Goal: Transaction & Acquisition: Purchase product/service

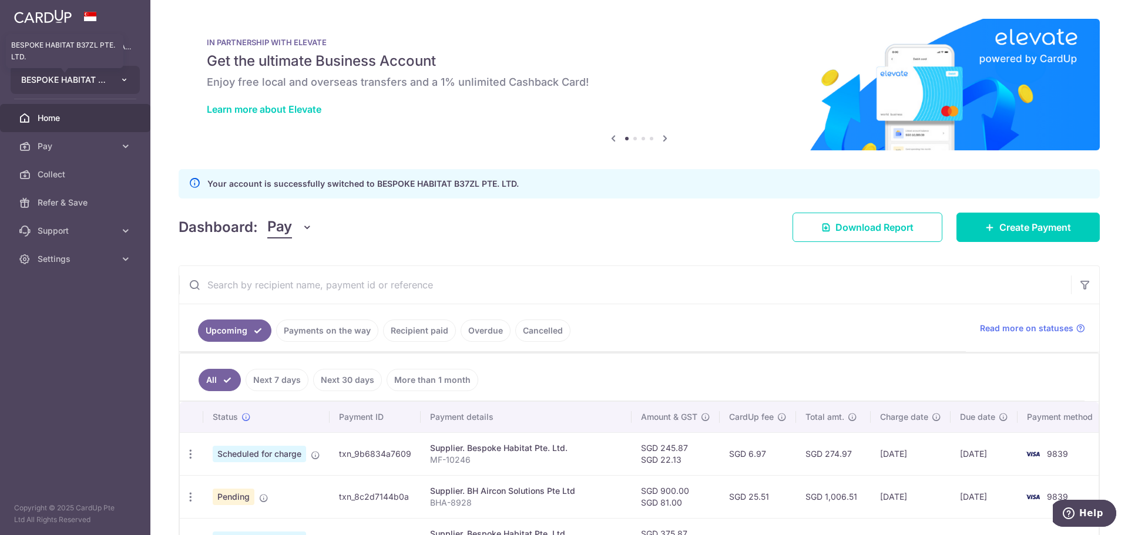
click at [103, 81] on span "BESPOKE HABITAT B37ZL PTE. LTD." at bounding box center [64, 80] width 87 height 12
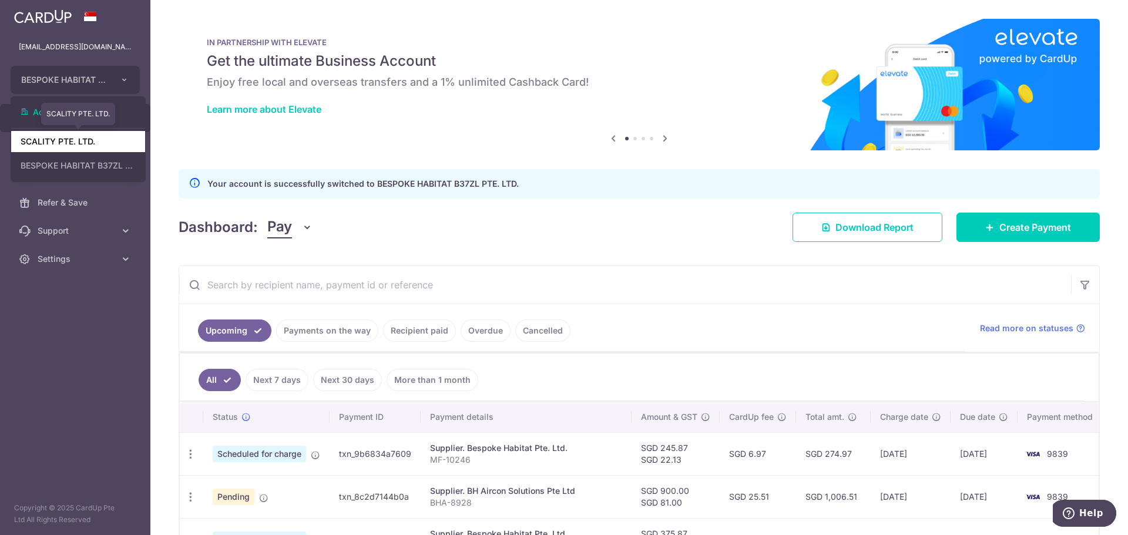
click at [96, 140] on link "SCALITY PTE. LTD." at bounding box center [78, 141] width 134 height 21
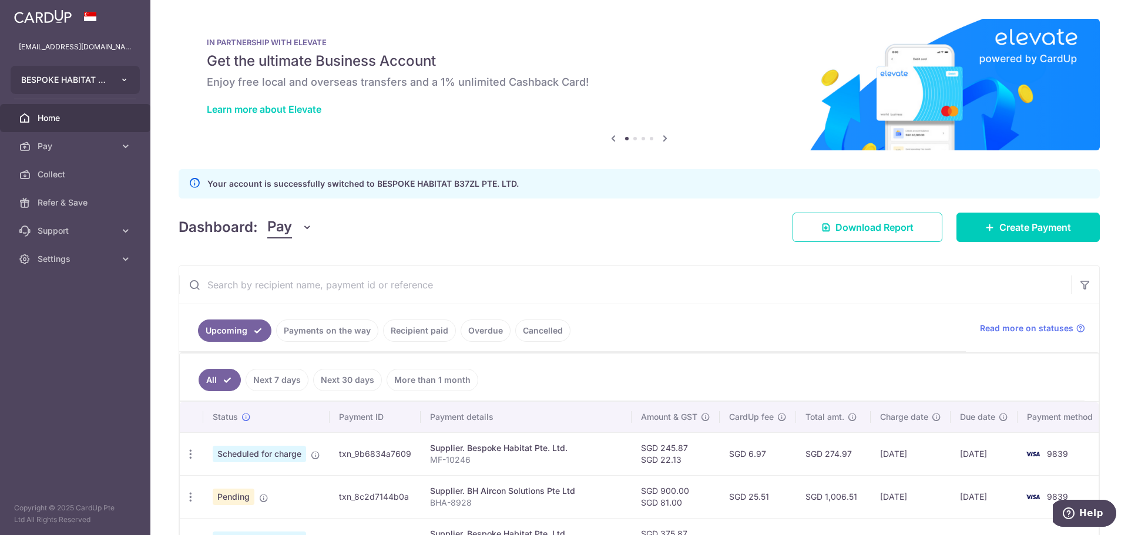
click at [116, 77] on button "BESPOKE HABITAT B37ZL PTE. LTD." at bounding box center [75, 80] width 129 height 28
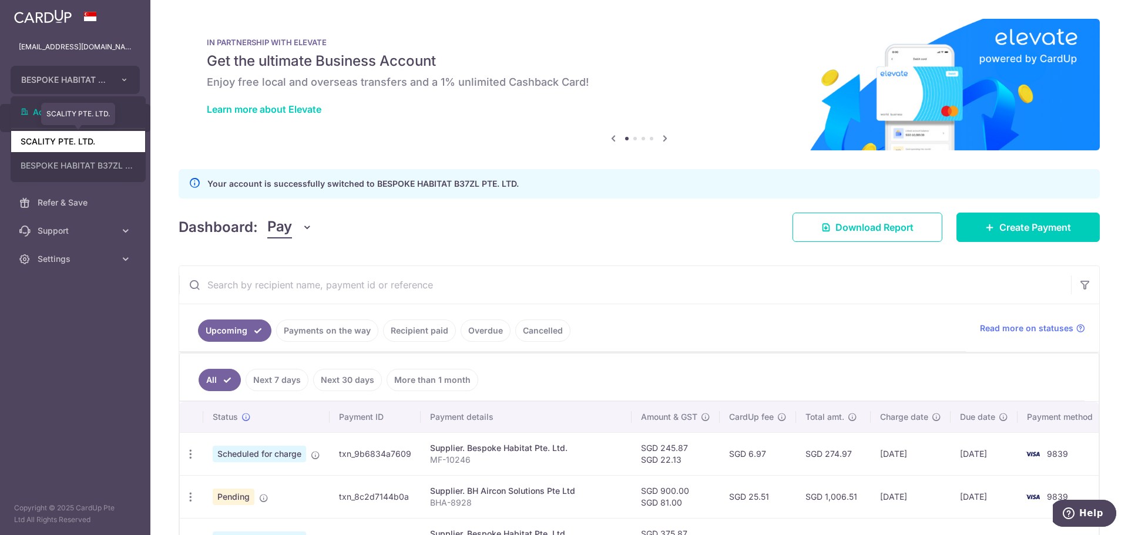
click at [86, 138] on link "SCALITY PTE. LTD." at bounding box center [78, 141] width 134 height 21
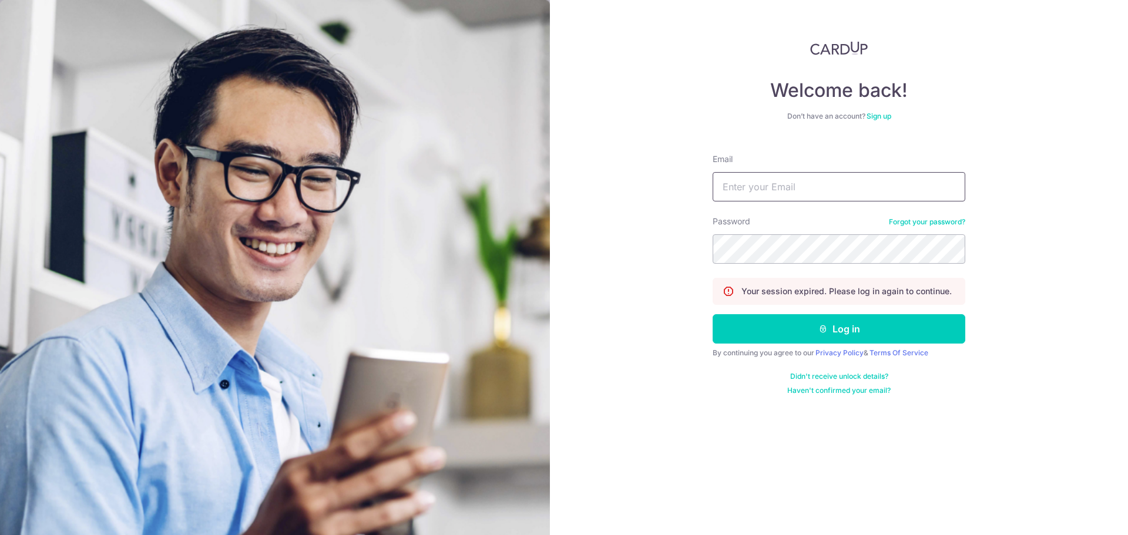
click at [771, 195] on input "Email" at bounding box center [839, 186] width 253 height 29
type input "[EMAIL_ADDRESS][DOMAIN_NAME]"
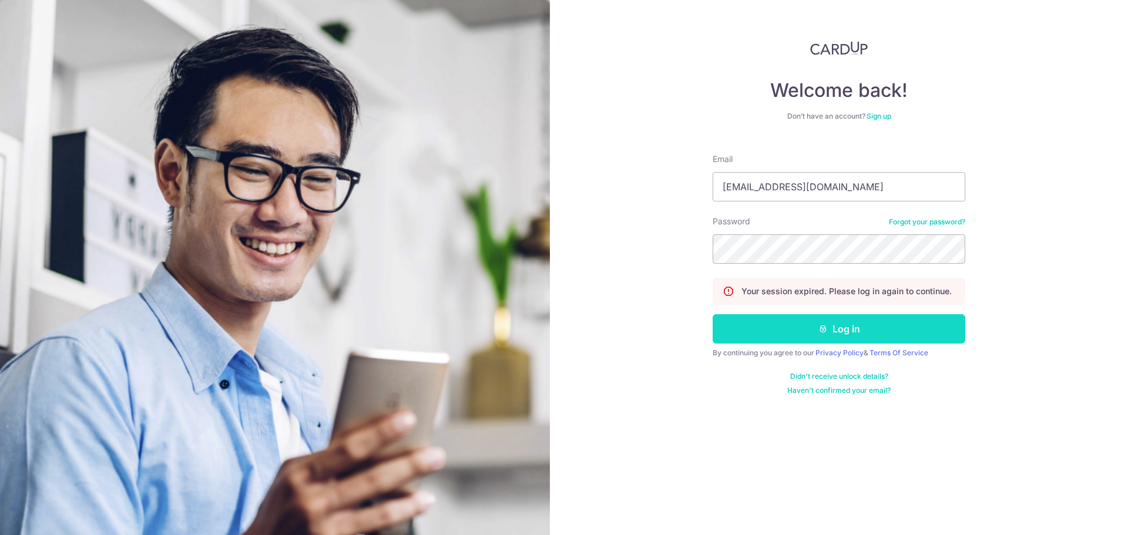
click at [832, 317] on button "Log in" at bounding box center [839, 328] width 253 height 29
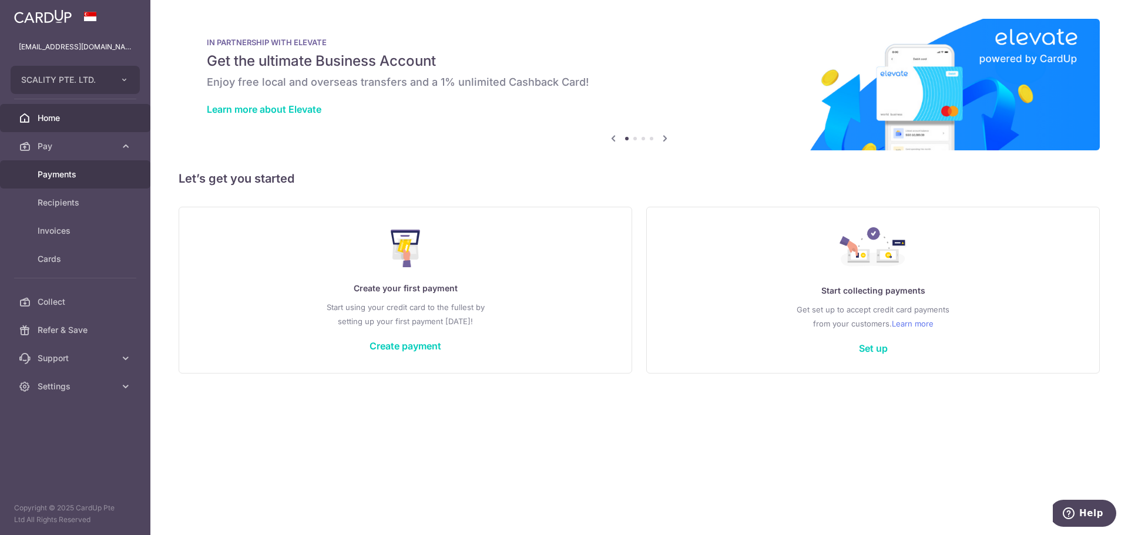
click at [72, 176] on span "Payments" at bounding box center [77, 175] width 78 height 12
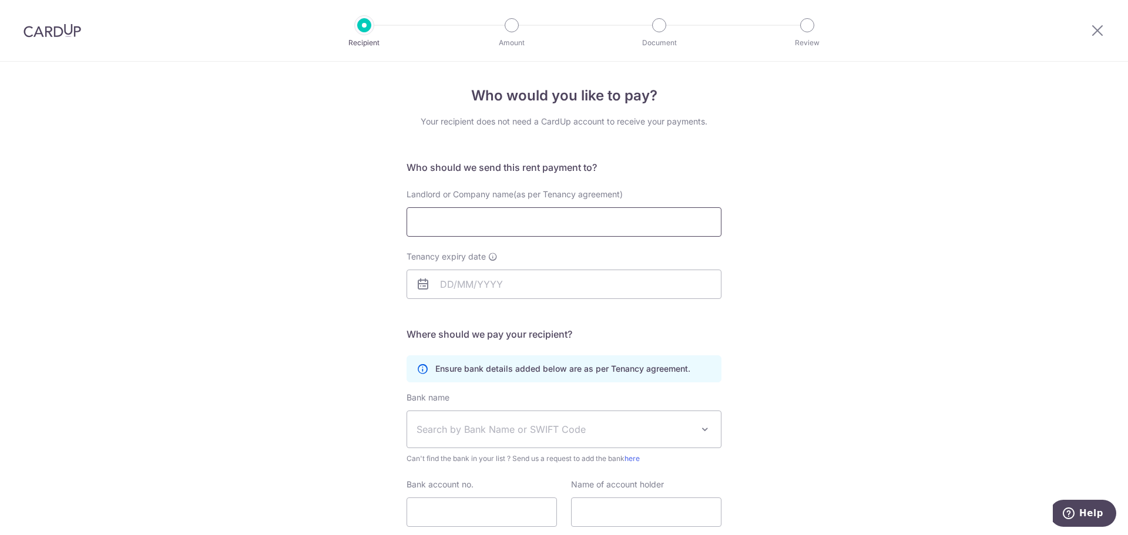
click at [450, 217] on input "Landlord or Company name(as per Tenancy agreement)" at bounding box center [564, 221] width 315 height 29
drag, startPoint x: 436, startPoint y: 215, endPoint x: 446, endPoint y: 222, distance: 12.2
click at [436, 215] on input "Landlord or Company name(as per Tenancy agreement)" at bounding box center [564, 221] width 315 height 29
type input "@OURPLACE COLLECTIVE PTE. LTD."
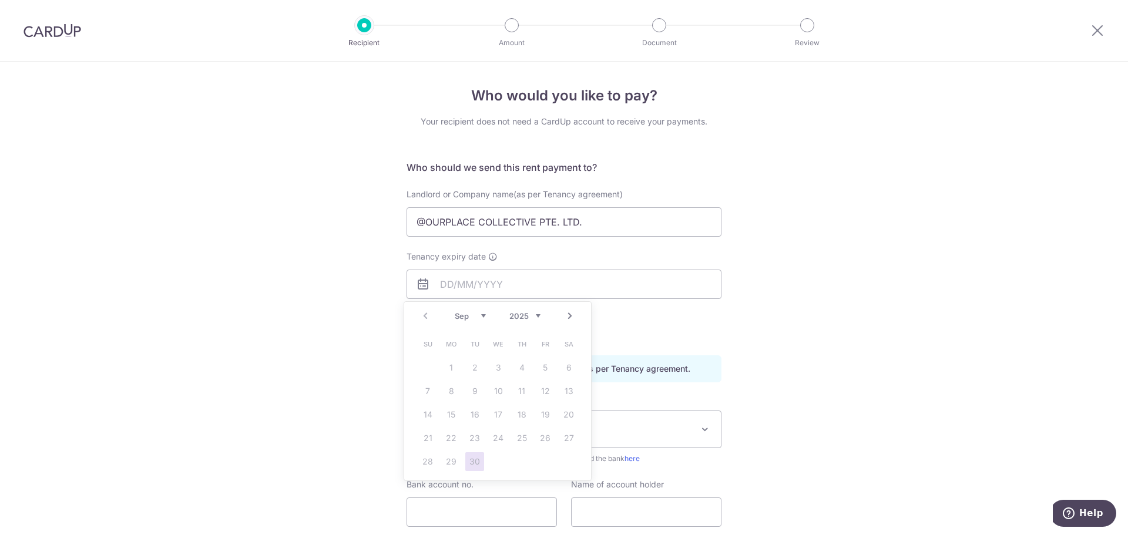
click at [568, 317] on link "Next" at bounding box center [570, 316] width 14 height 14
click at [535, 314] on select "2025 2026 2027 2028 2029 2030 2031 2032 2033 2034 2035" at bounding box center [525, 316] width 31 height 9
click at [436, 318] on div "Prev Next Jan Feb Mar Apr May Jun Jul Aug Sep Oct Nov Dec 2025 2026 2027 2028 2…" at bounding box center [497, 316] width 187 height 28
click at [425, 318] on link "Prev" at bounding box center [425, 316] width 14 height 14
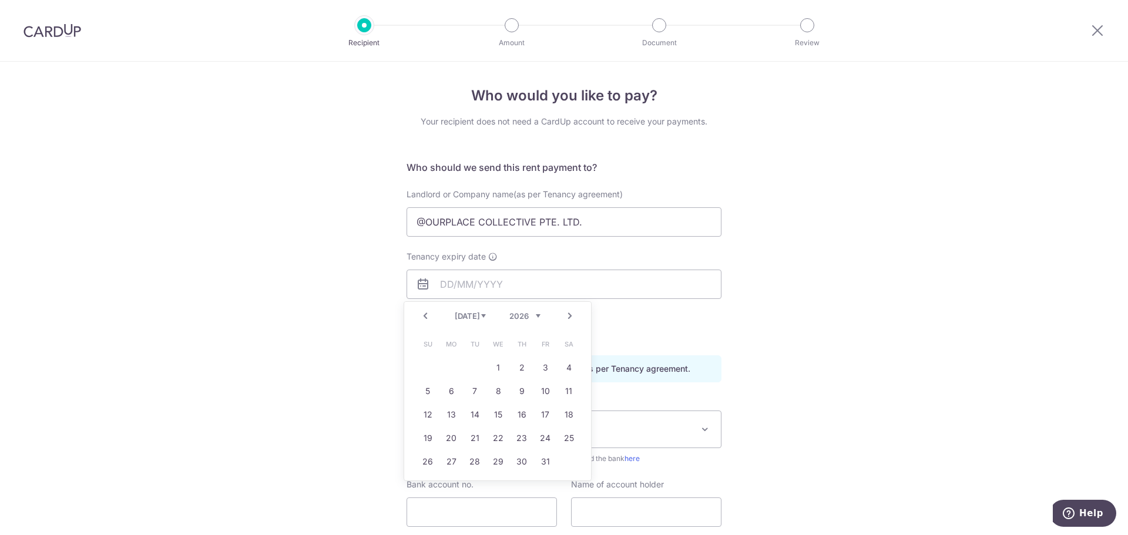
click at [425, 318] on link "Prev" at bounding box center [425, 316] width 14 height 14
click at [487, 317] on div "Jan Feb Mar Apr May Jun Jul Aug Sep Oct Nov Dec 2025 2026 2027 2028 2029 2030 2…" at bounding box center [498, 317] width 86 height 10
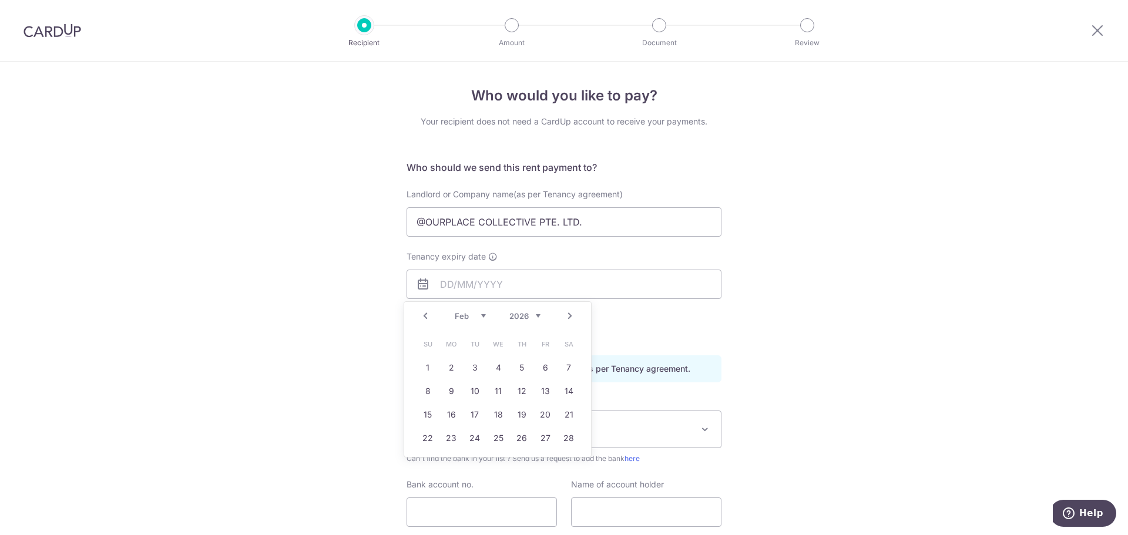
click at [571, 318] on link "Next" at bounding box center [570, 316] width 14 height 14
click at [473, 465] on link "31" at bounding box center [474, 462] width 19 height 19
type input "31/03/2026"
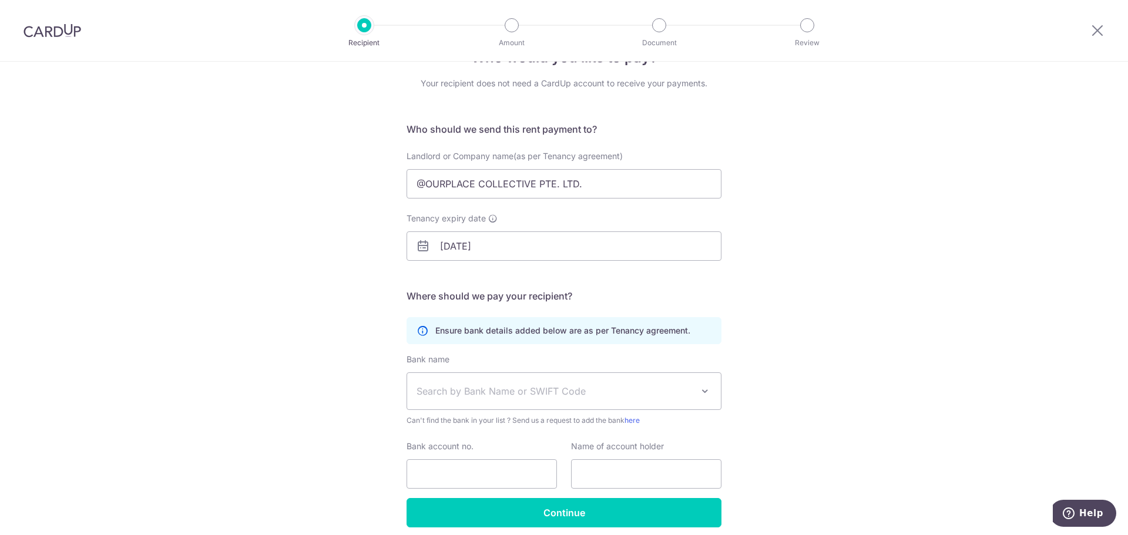
scroll to position [86, 0]
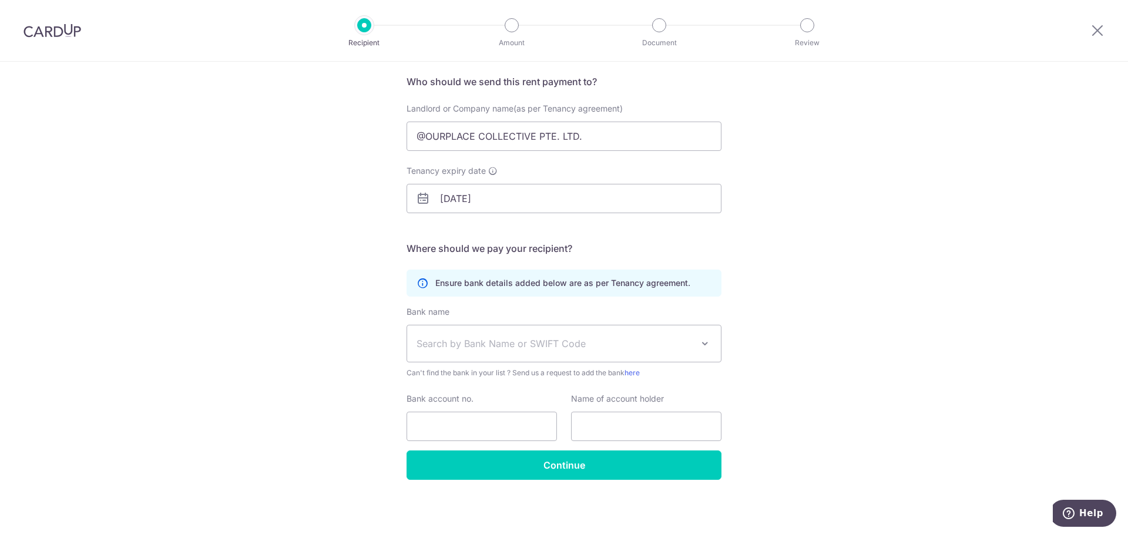
click at [548, 340] on span "Search by Bank Name or SWIFT Code" at bounding box center [555, 344] width 276 height 14
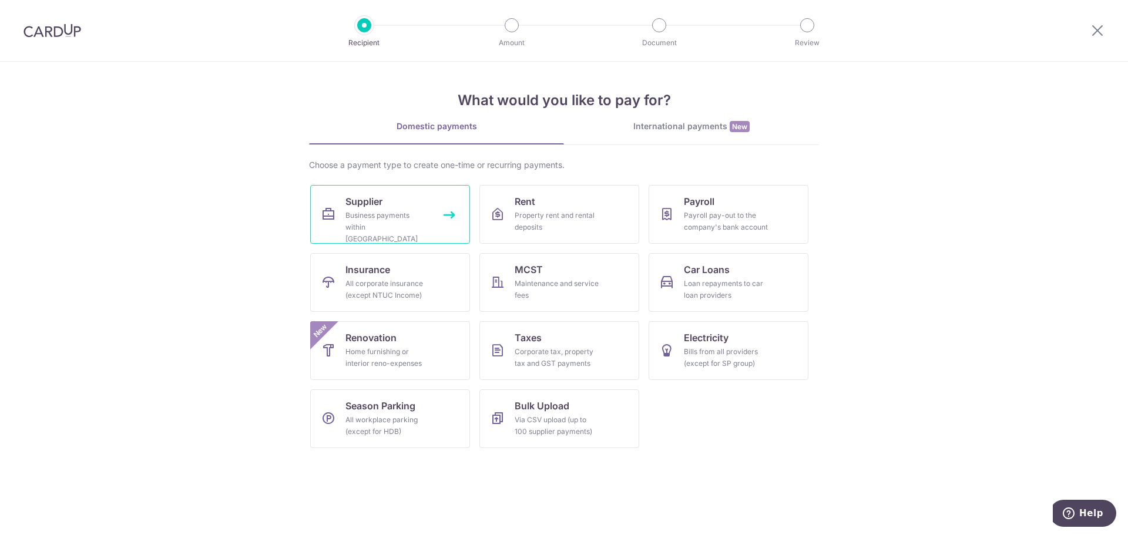
drag, startPoint x: 395, startPoint y: 221, endPoint x: 402, endPoint y: 169, distance: 52.2
click at [395, 221] on div "Business payments within [GEOGRAPHIC_DATA]" at bounding box center [388, 227] width 85 height 35
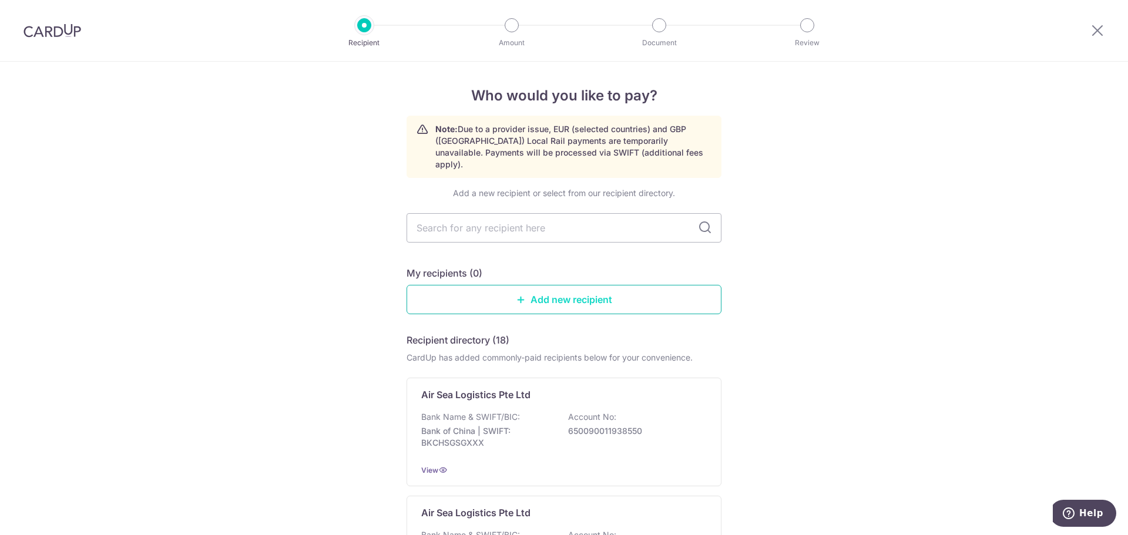
click at [513, 274] on div "My recipients (0) Add new recipient" at bounding box center [564, 290] width 315 height 48
click at [515, 285] on link "Add new recipient" at bounding box center [564, 299] width 315 height 29
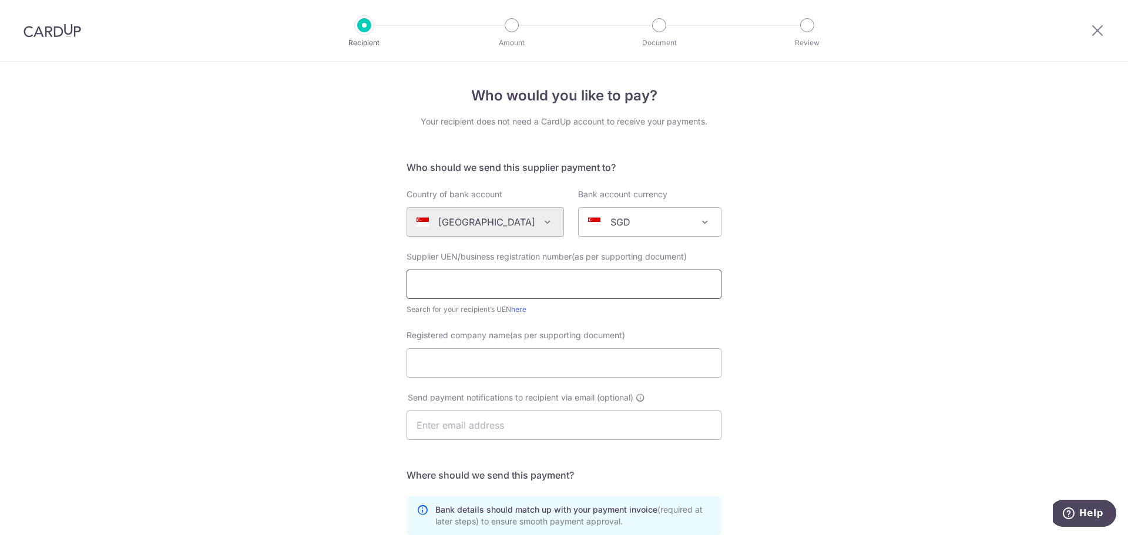
click at [524, 273] on input "text" at bounding box center [564, 284] width 315 height 29
click at [452, 283] on input "text" at bounding box center [564, 284] width 315 height 29
paste input "202400286Z"
type input "202400286Z"
click at [460, 371] on input "Registered company name(as per supporting document)" at bounding box center [564, 363] width 315 height 29
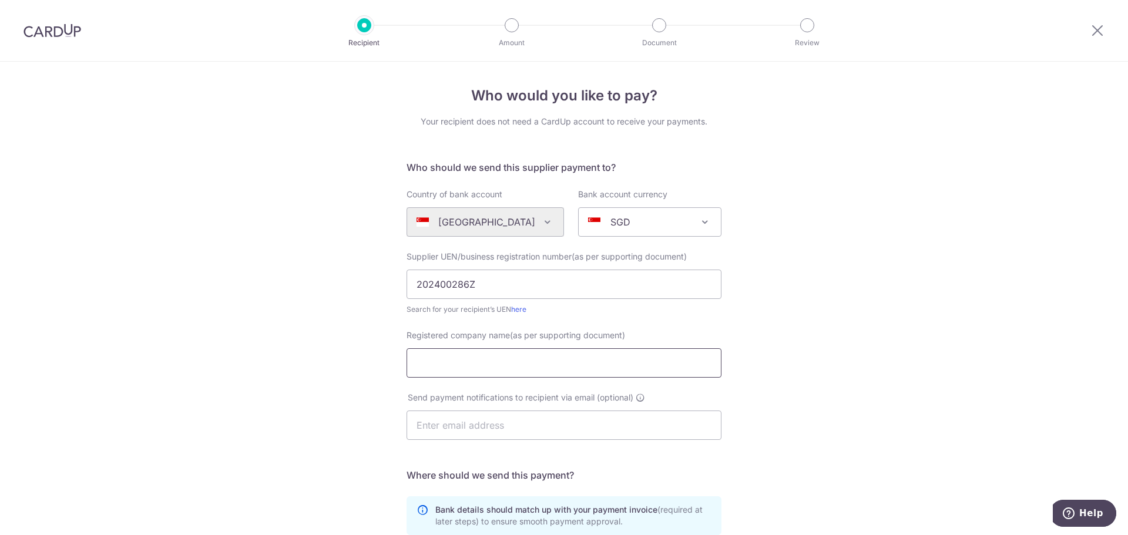
click at [479, 364] on input "Registered company name(as per supporting document)" at bounding box center [564, 363] width 315 height 29
paste input "@OURPLACE COLLECTIVE PTE. LTD."
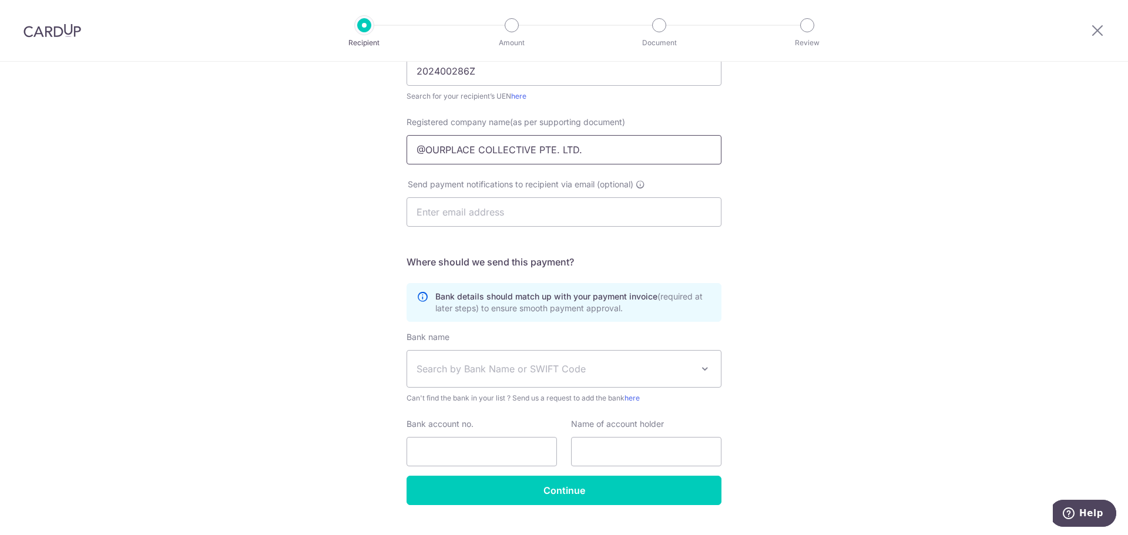
scroll to position [239, 0]
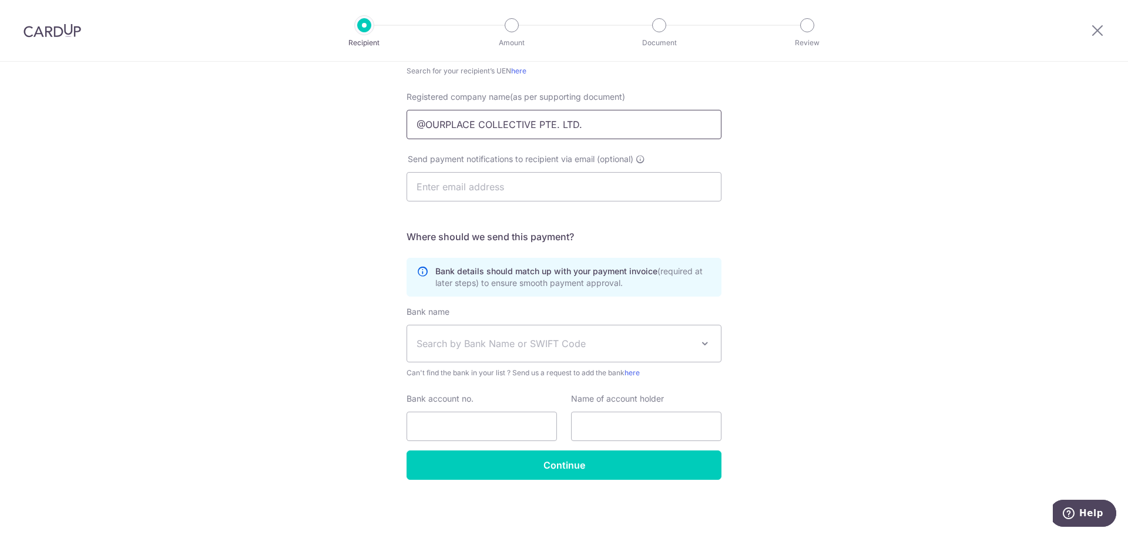
type input "@OURPLACE COLLECTIVE PTE. LTD."
click at [453, 344] on span "Search by Bank Name or SWIFT Code" at bounding box center [555, 344] width 276 height 14
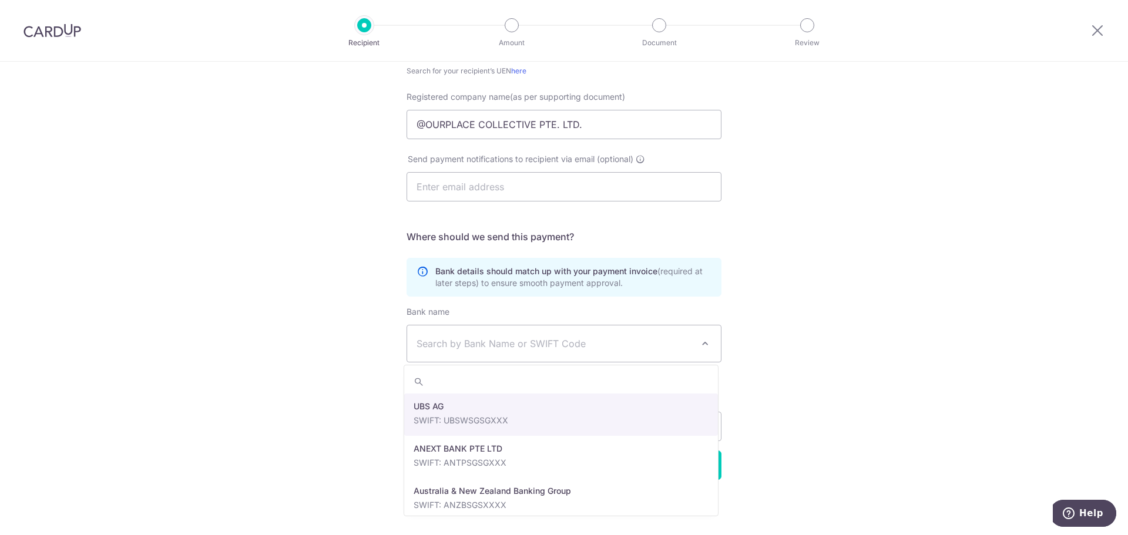
click at [445, 352] on span "Search by Bank Name or SWIFT Code" at bounding box center [564, 344] width 314 height 36
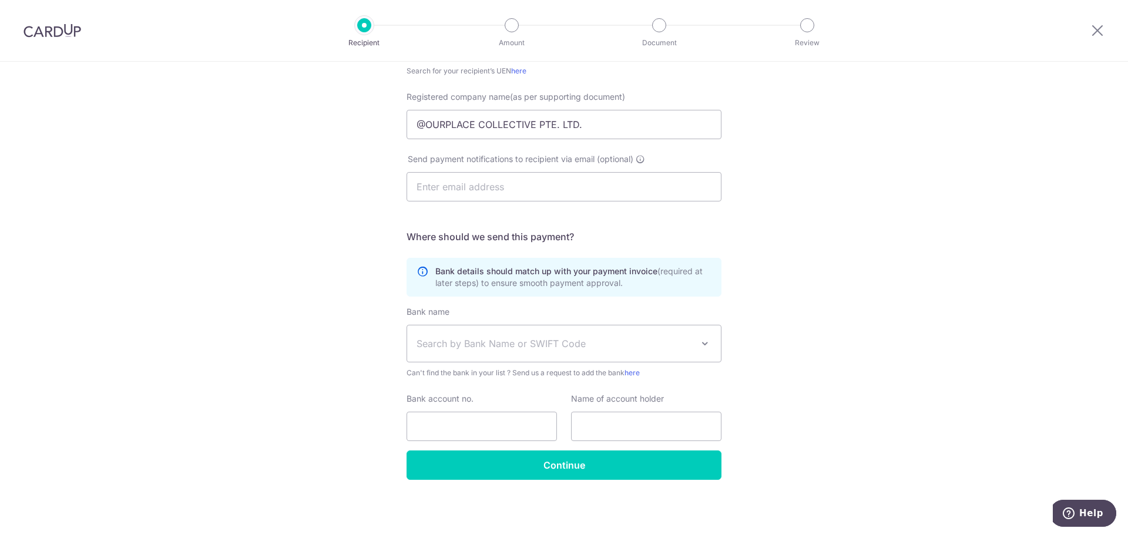
click at [445, 352] on span "Search by Bank Name or SWIFT Code" at bounding box center [564, 344] width 314 height 36
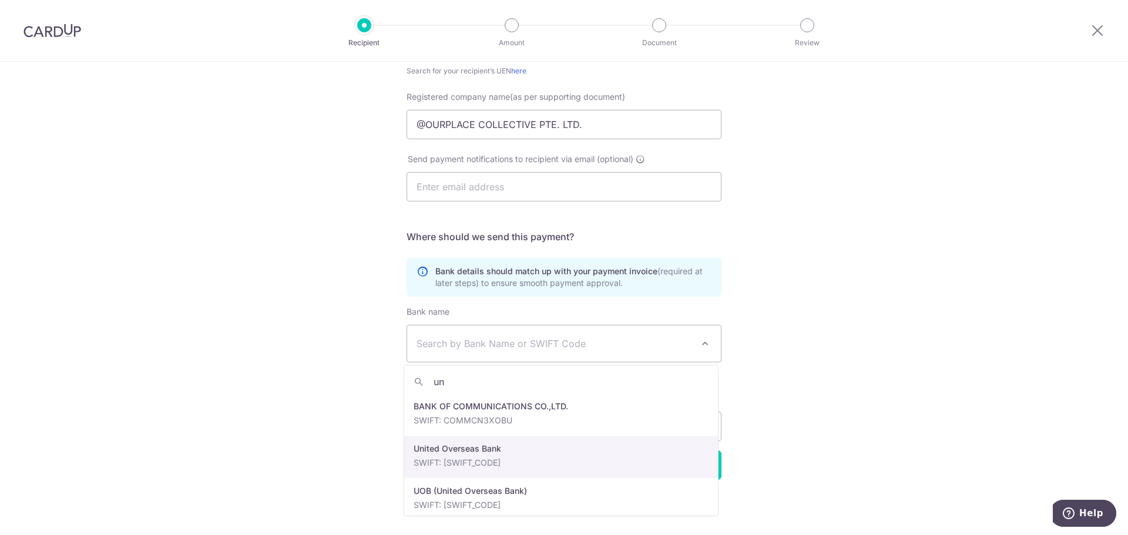
type input "un"
select select "23668"
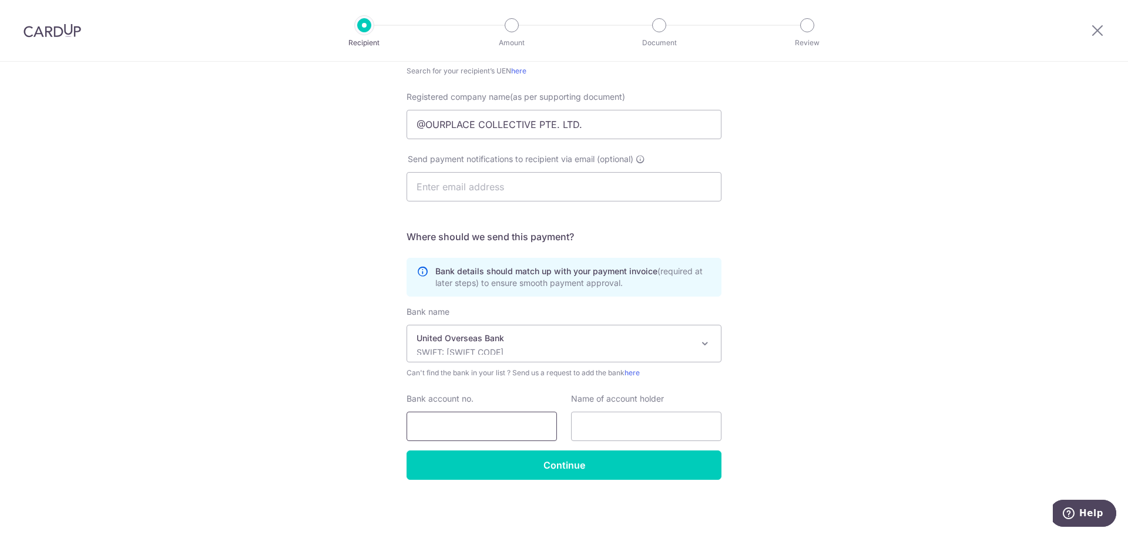
click at [454, 433] on input "Bank account no." at bounding box center [482, 426] width 150 height 29
paste input "773-333-486-3"
click at [435, 430] on input "773-333-486-3" at bounding box center [482, 426] width 150 height 29
click at [449, 428] on input "773333-486-3" at bounding box center [482, 426] width 150 height 29
click at [454, 428] on input "773333-486-3" at bounding box center [482, 426] width 150 height 29
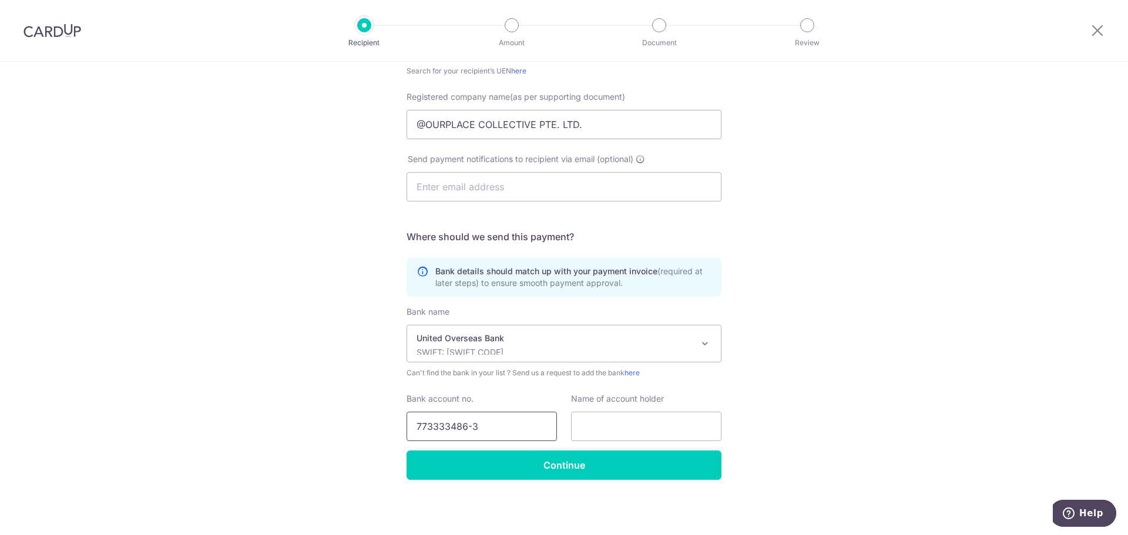
click at [470, 425] on input "773333486-3" at bounding box center [482, 426] width 150 height 29
type input "7733334863"
click at [605, 423] on input "text" at bounding box center [646, 426] width 150 height 29
drag, startPoint x: 580, startPoint y: 127, endPoint x: 185, endPoint y: 109, distance: 395.4
click at [187, 108] on div "Who would you like to pay? Your recipient does not need a CardUp account to rec…" at bounding box center [564, 179] width 1128 height 712
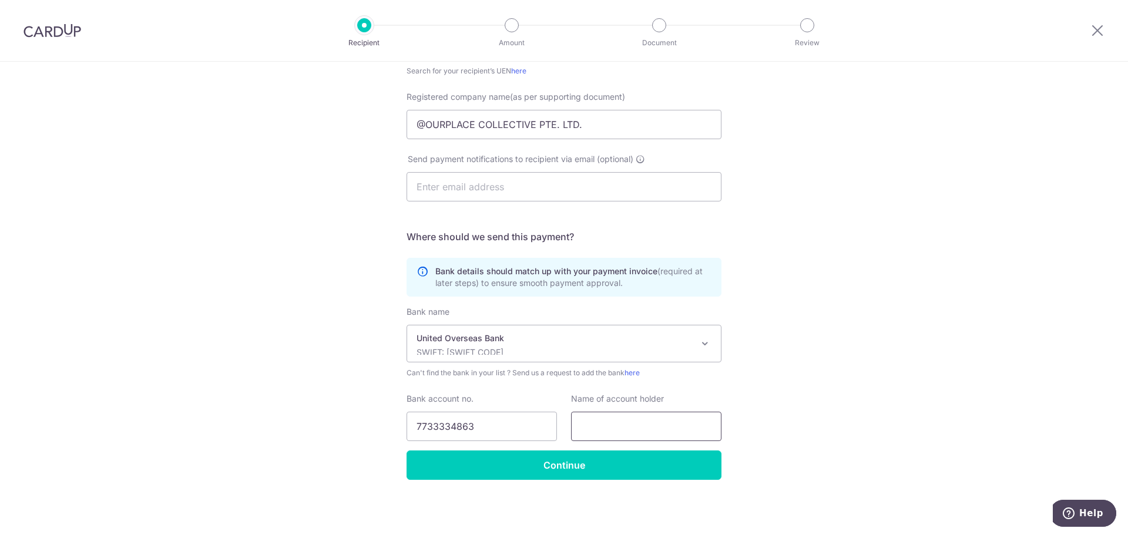
click at [638, 426] on input "text" at bounding box center [646, 426] width 150 height 29
paste input "@OURPLACE COLLECTIVE PTE. LTD."
type input "@OURPLACE COLLECTIVE PTE. LTD."
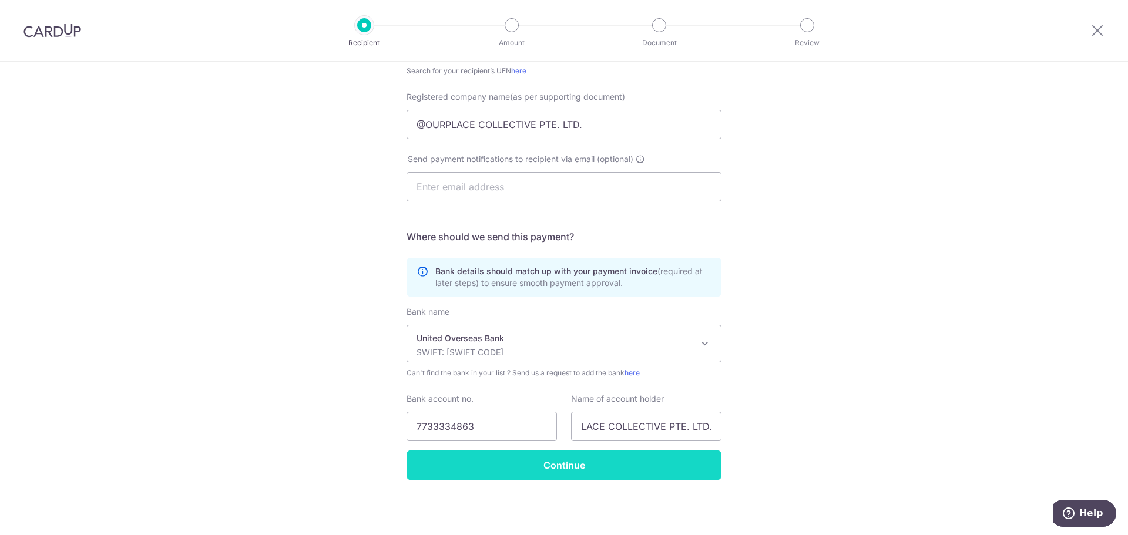
click at [618, 462] on input "Continue" at bounding box center [564, 465] width 315 height 29
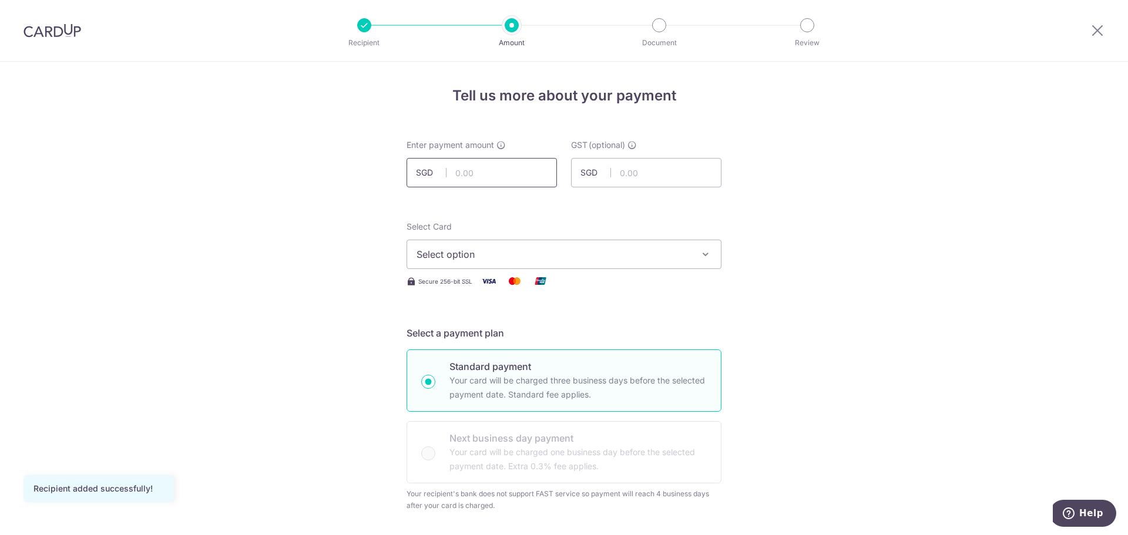
click at [513, 165] on input "text" at bounding box center [482, 172] width 150 height 29
type input "1,190.00"
click at [649, 267] on button "Select option" at bounding box center [564, 254] width 315 height 29
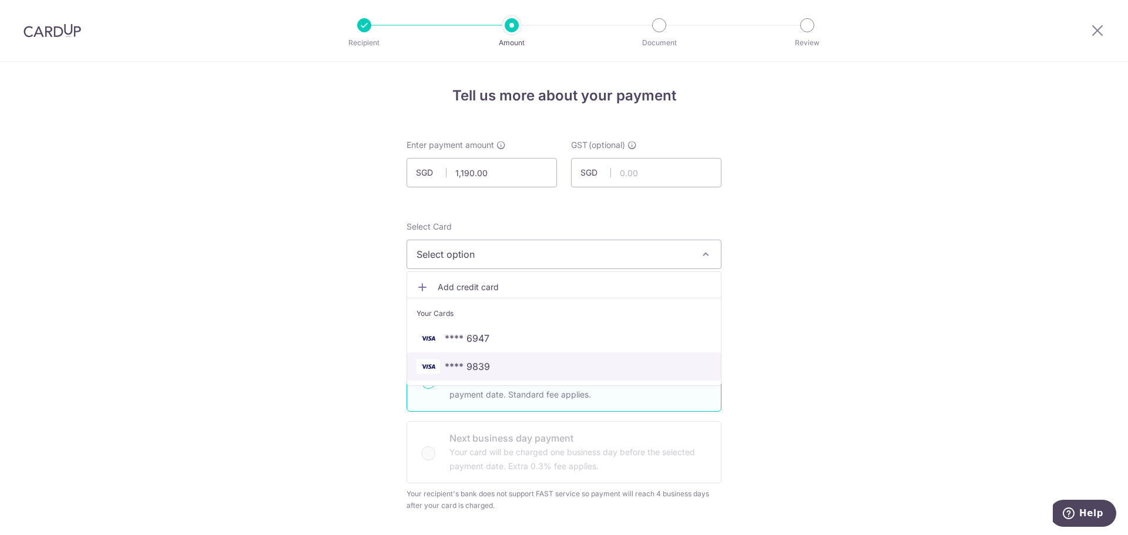
click at [556, 366] on span "**** 9839" at bounding box center [564, 367] width 295 height 14
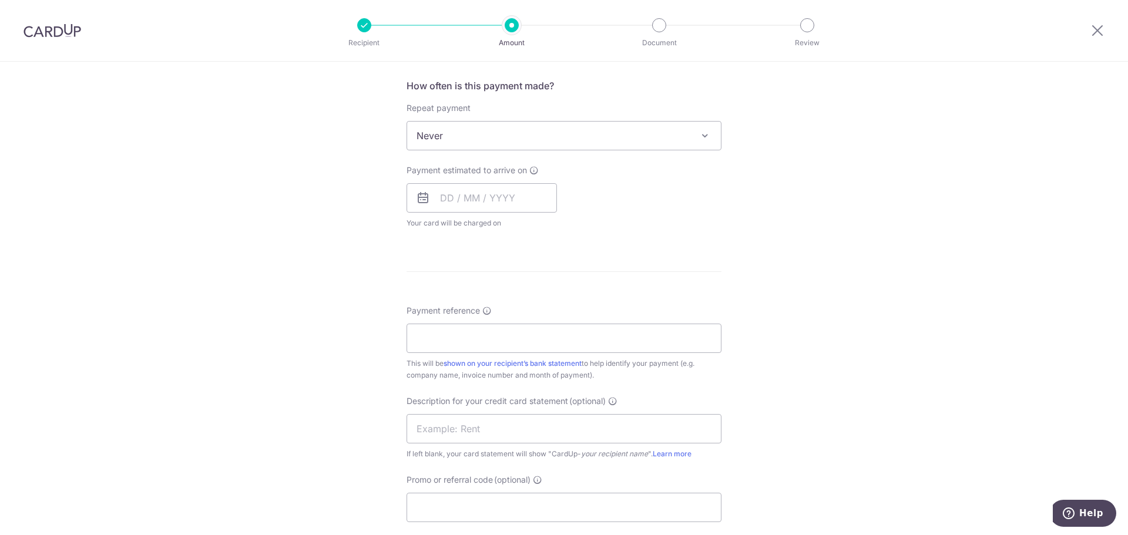
scroll to position [470, 0]
click at [507, 194] on input "text" at bounding box center [482, 193] width 150 height 29
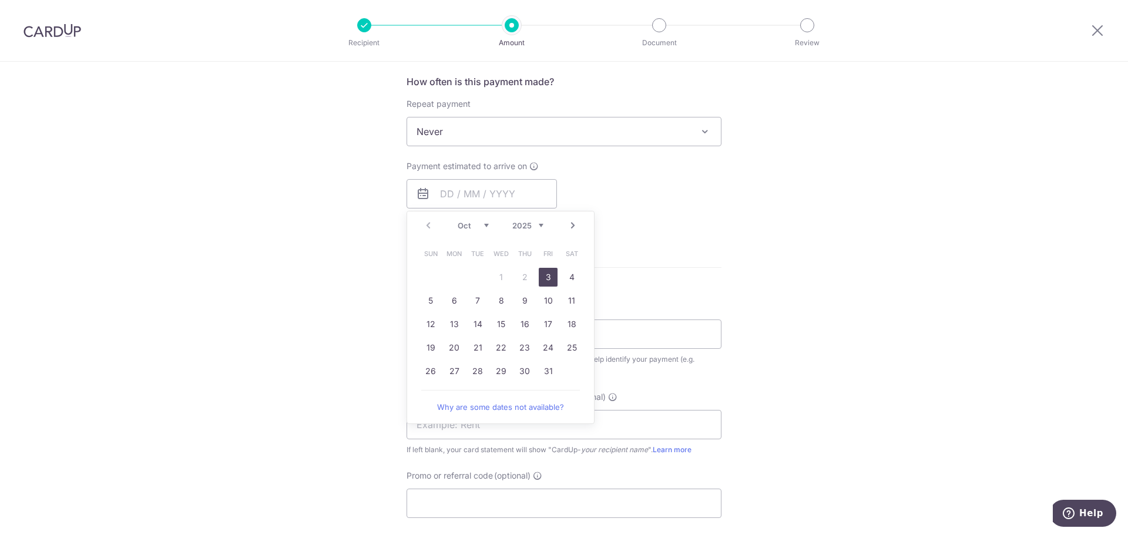
click at [544, 274] on link "3" at bounding box center [548, 277] width 19 height 19
type input "03/10/2025"
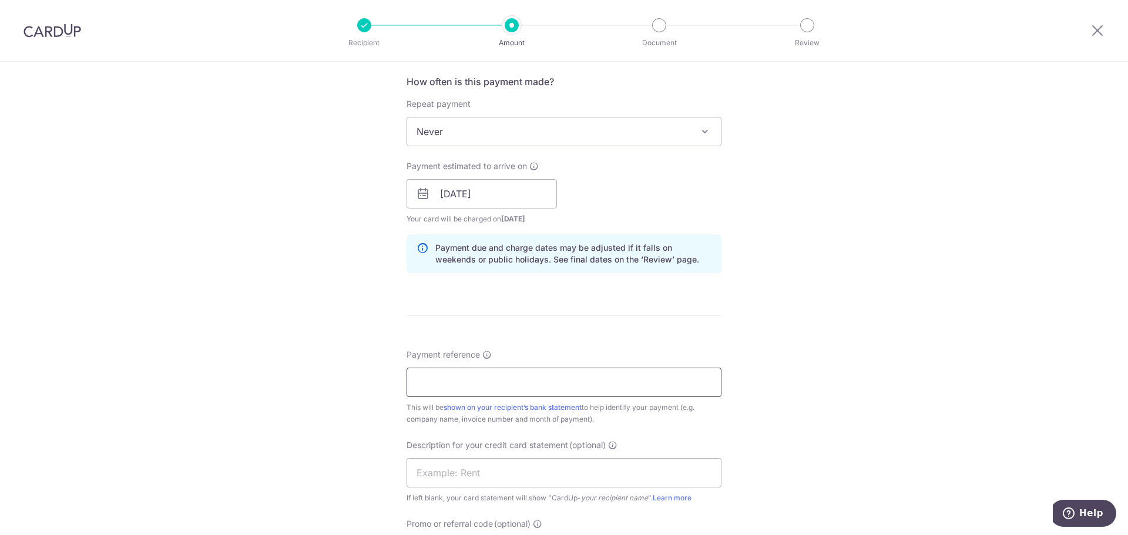
click at [547, 383] on input "Payment reference" at bounding box center [564, 382] width 315 height 29
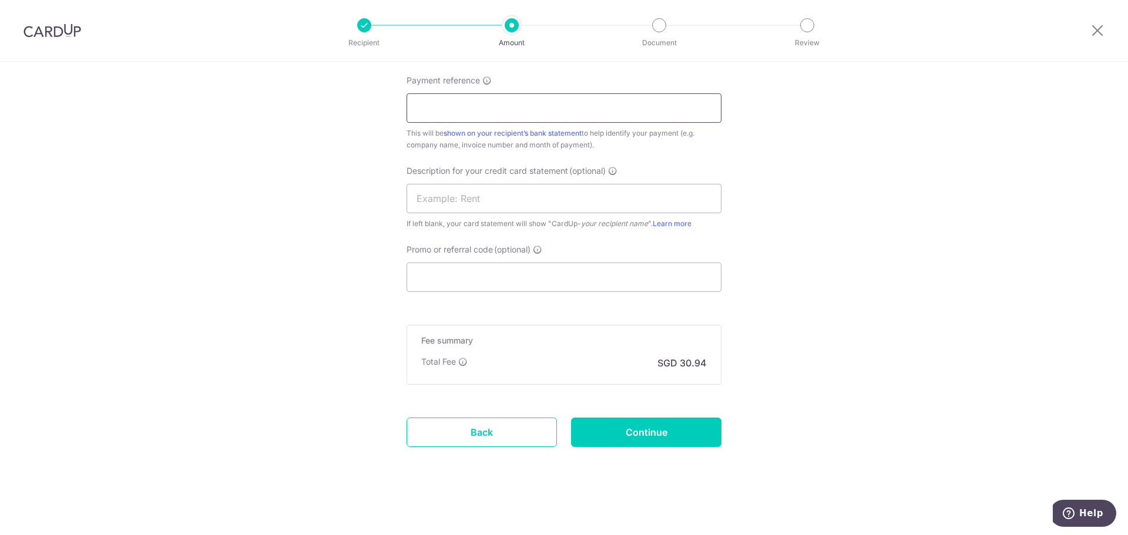
scroll to position [686, 0]
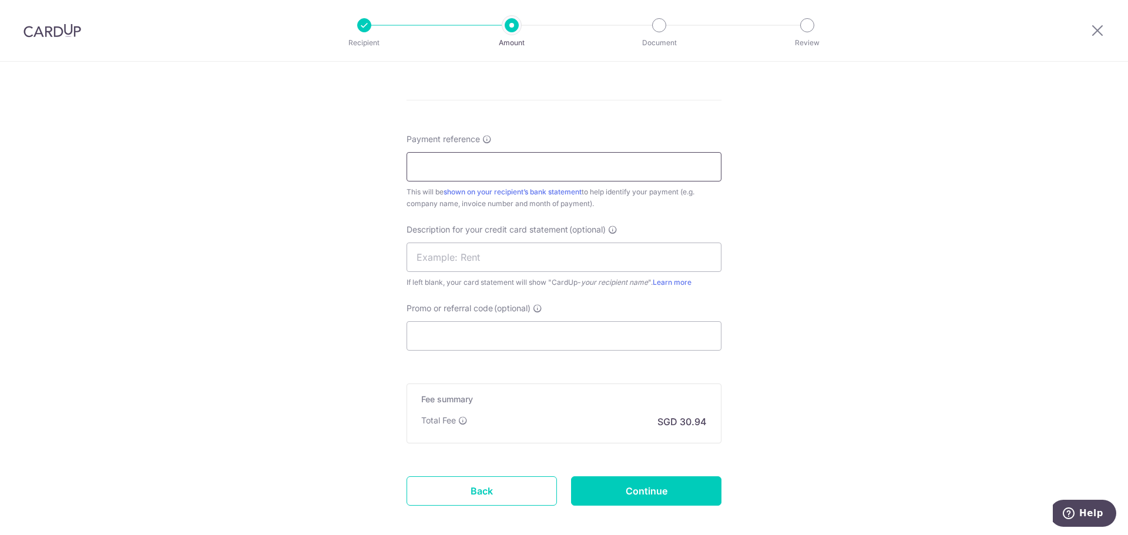
click at [414, 170] on input "Payment reference" at bounding box center [564, 166] width 315 height 29
paste input "WK/SCALITY/04"
type input "WK/SCALITY/04"
click at [427, 258] on input "text" at bounding box center [564, 257] width 315 height 29
paste input "WK/SCALITY/04"
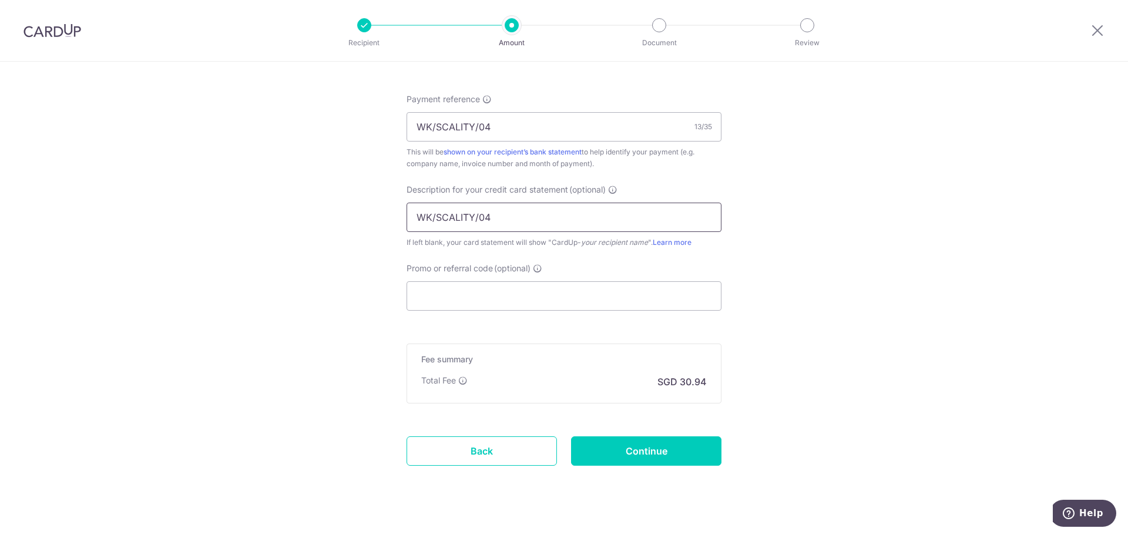
scroll to position [745, 0]
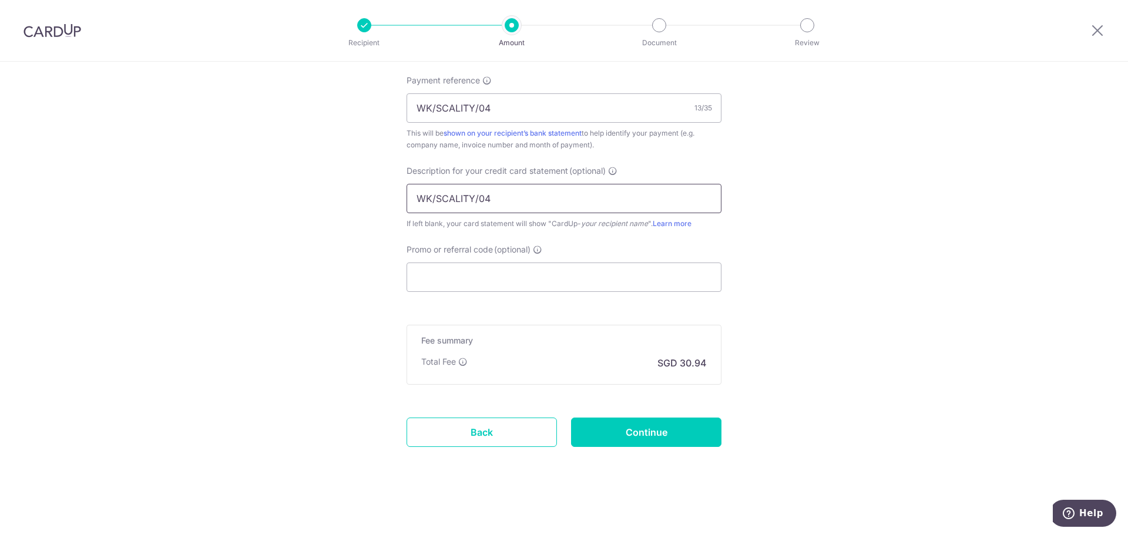
type input "WK/SCALITY/04"
click at [659, 434] on input "Continue" at bounding box center [646, 432] width 150 height 29
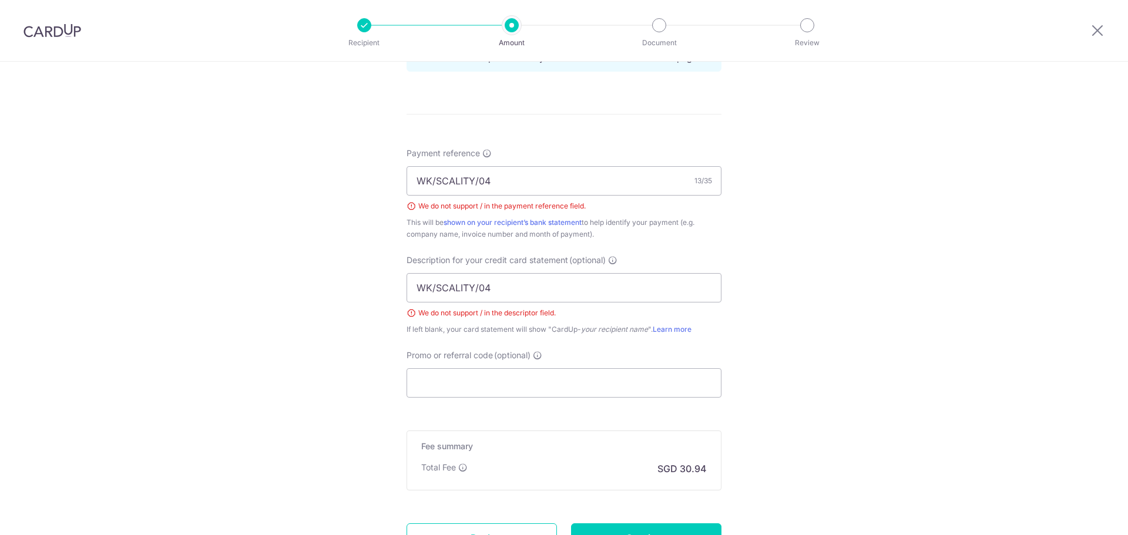
scroll to position [660, 0]
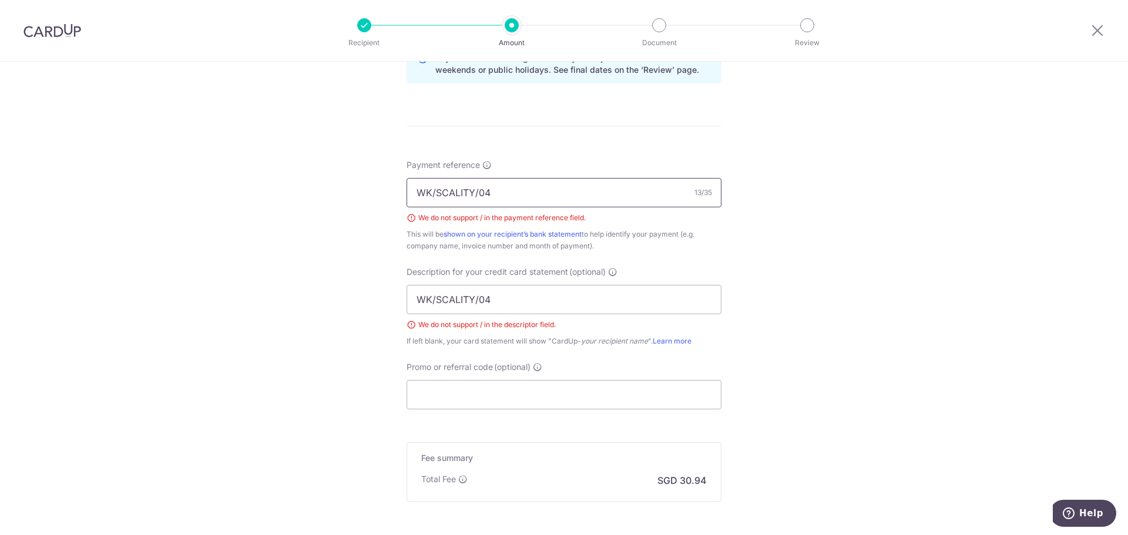
click at [434, 194] on input "WK/SCALITY/04" at bounding box center [564, 192] width 315 height 29
type input "WK-SCALITY-04"
click at [475, 296] on input "WK/SCALITY/04" at bounding box center [564, 299] width 315 height 29
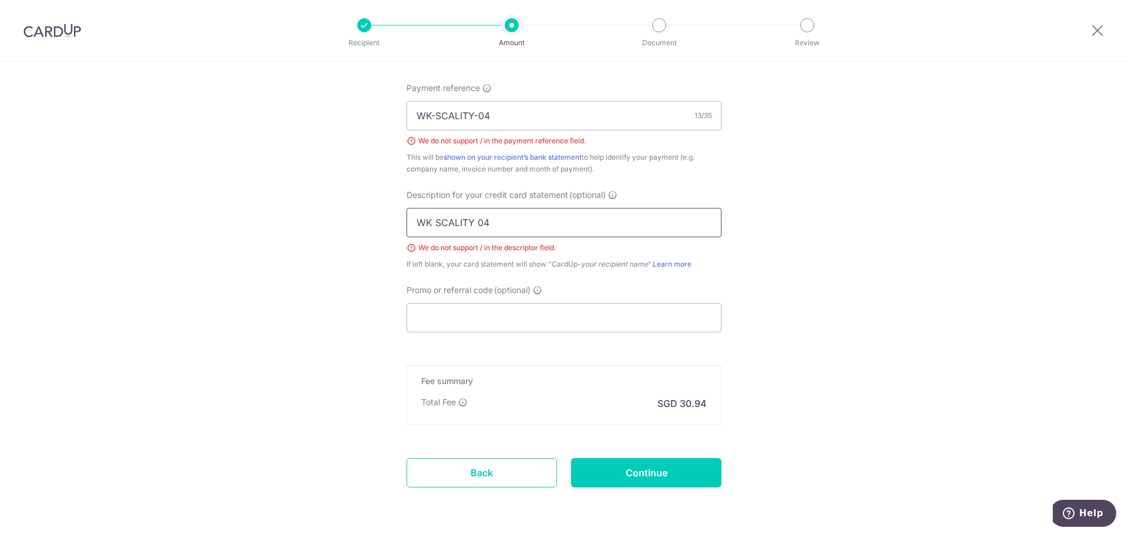
scroll to position [778, 0]
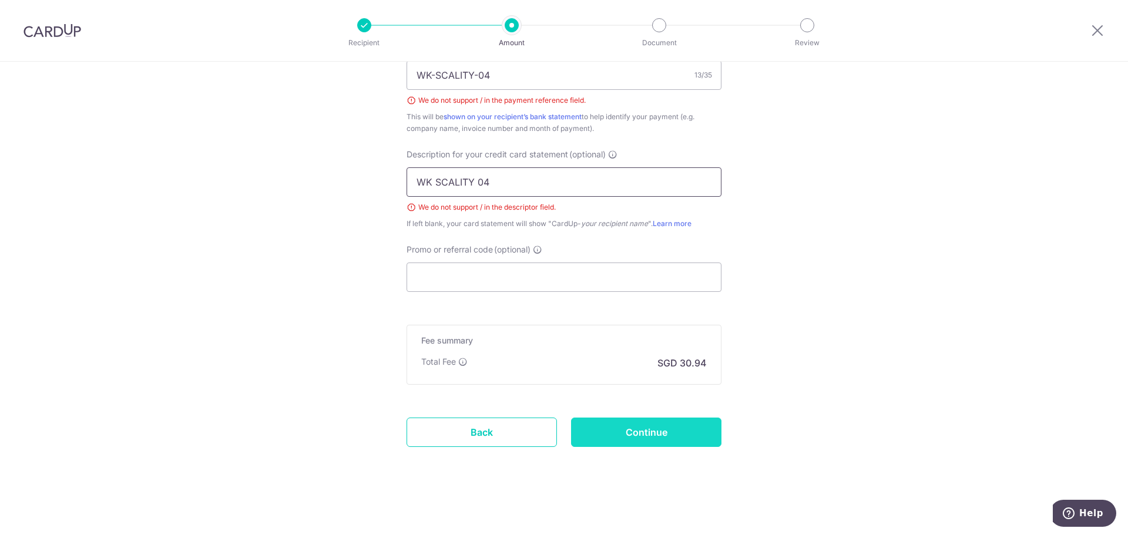
type input "WK SCALITY 04"
click at [698, 430] on input "Continue" at bounding box center [646, 432] width 150 height 29
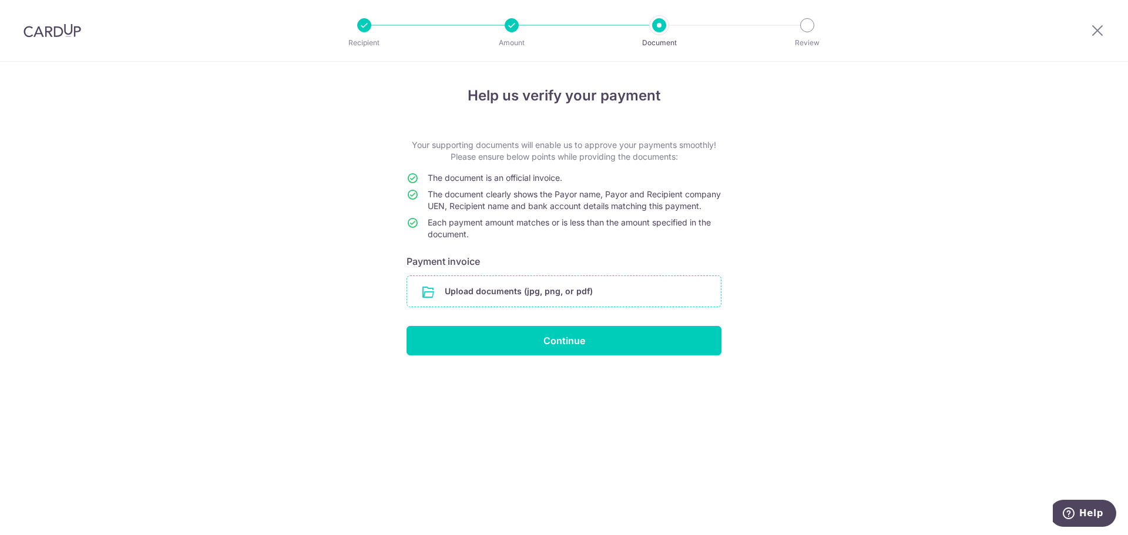
click at [540, 305] on input "file" at bounding box center [564, 291] width 314 height 31
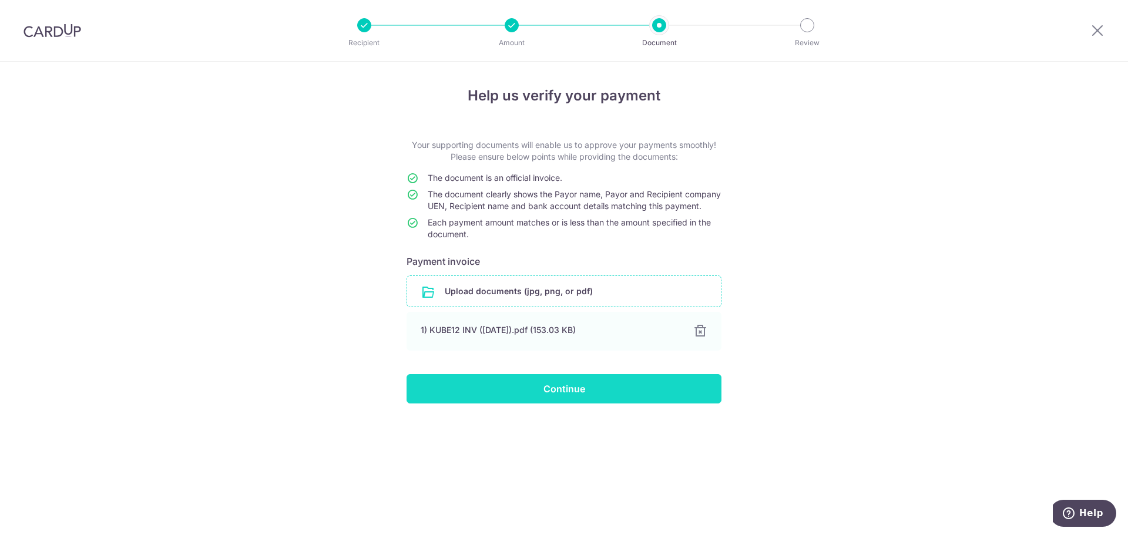
click at [607, 400] on input "Continue" at bounding box center [564, 388] width 315 height 29
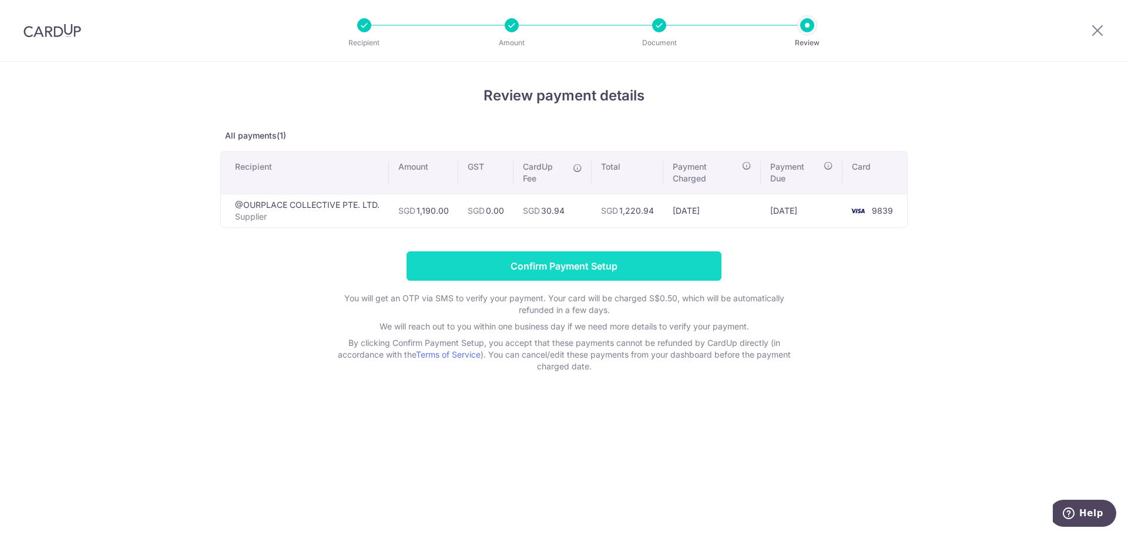
click at [612, 270] on input "Confirm Payment Setup" at bounding box center [564, 266] width 315 height 29
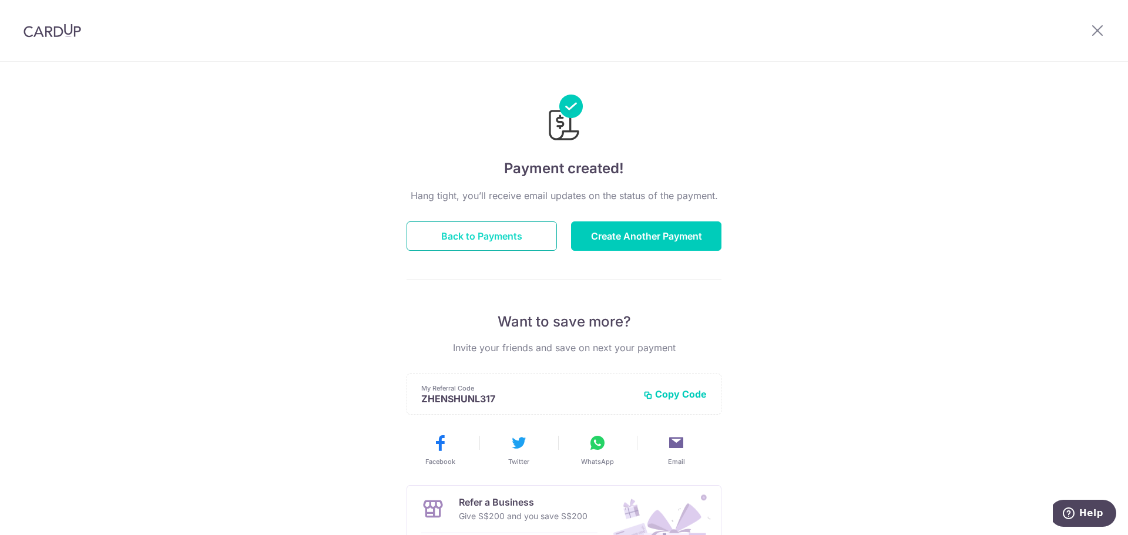
click at [513, 243] on button "Back to Payments" at bounding box center [482, 236] width 150 height 29
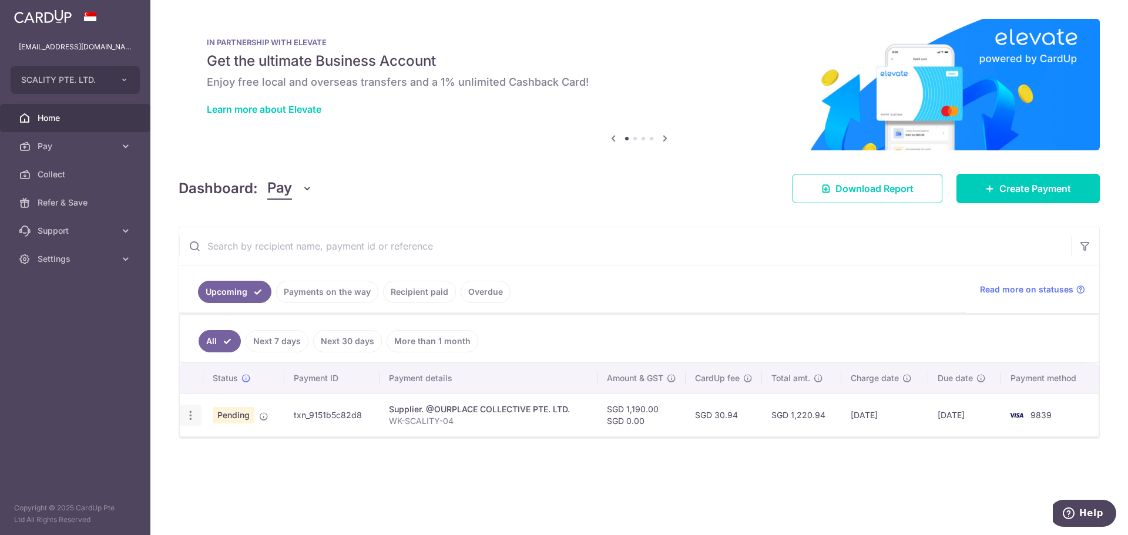
click at [193, 420] on icon "button" at bounding box center [191, 416] width 12 height 12
click at [430, 465] on div "Status Payment ID Payment details Amount & GST CardUp fee Total amt. Charge dat…" at bounding box center [639, 437] width 919 height 148
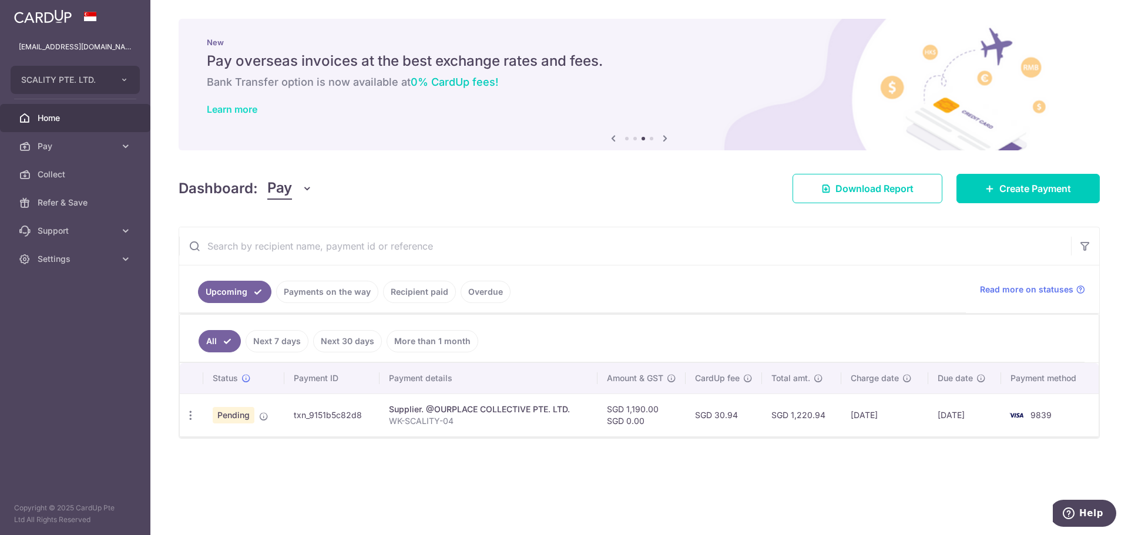
click at [253, 109] on link "Learn more" at bounding box center [232, 109] width 51 height 12
